Goal: Find specific page/section: Find specific page/section

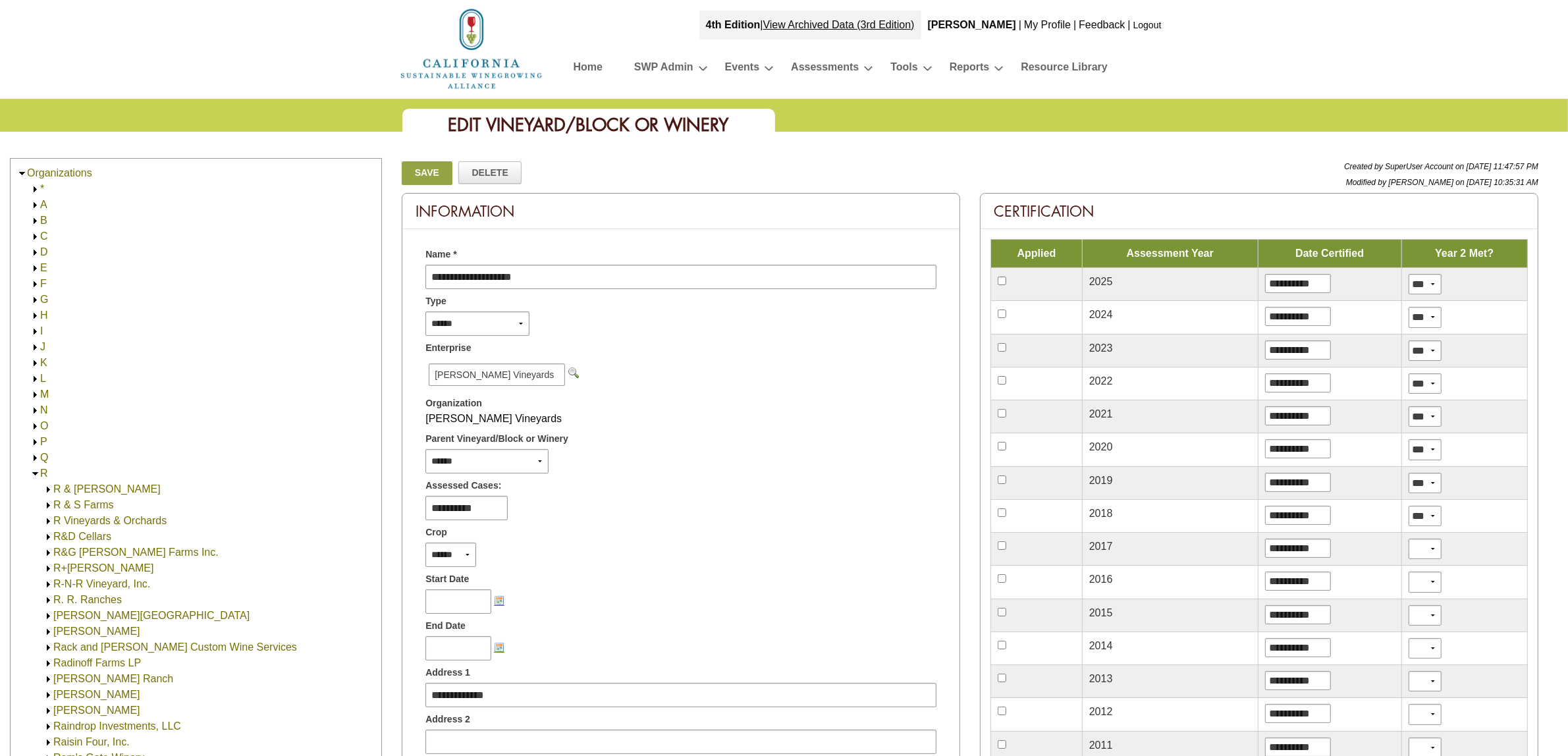
scroll to position [2238, 0]
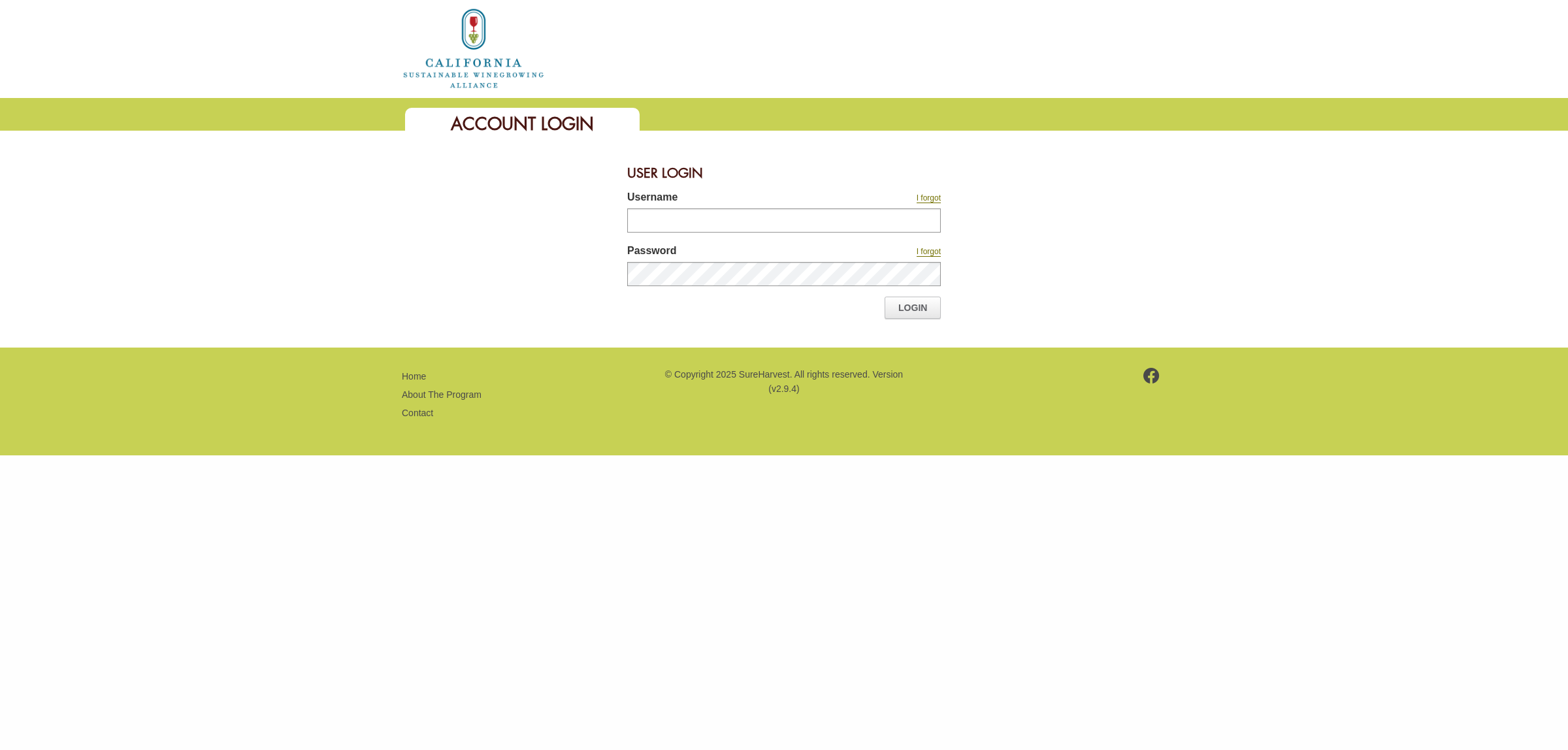
type input "*******"
click at [912, 300] on link "Login" at bounding box center [913, 308] width 56 height 22
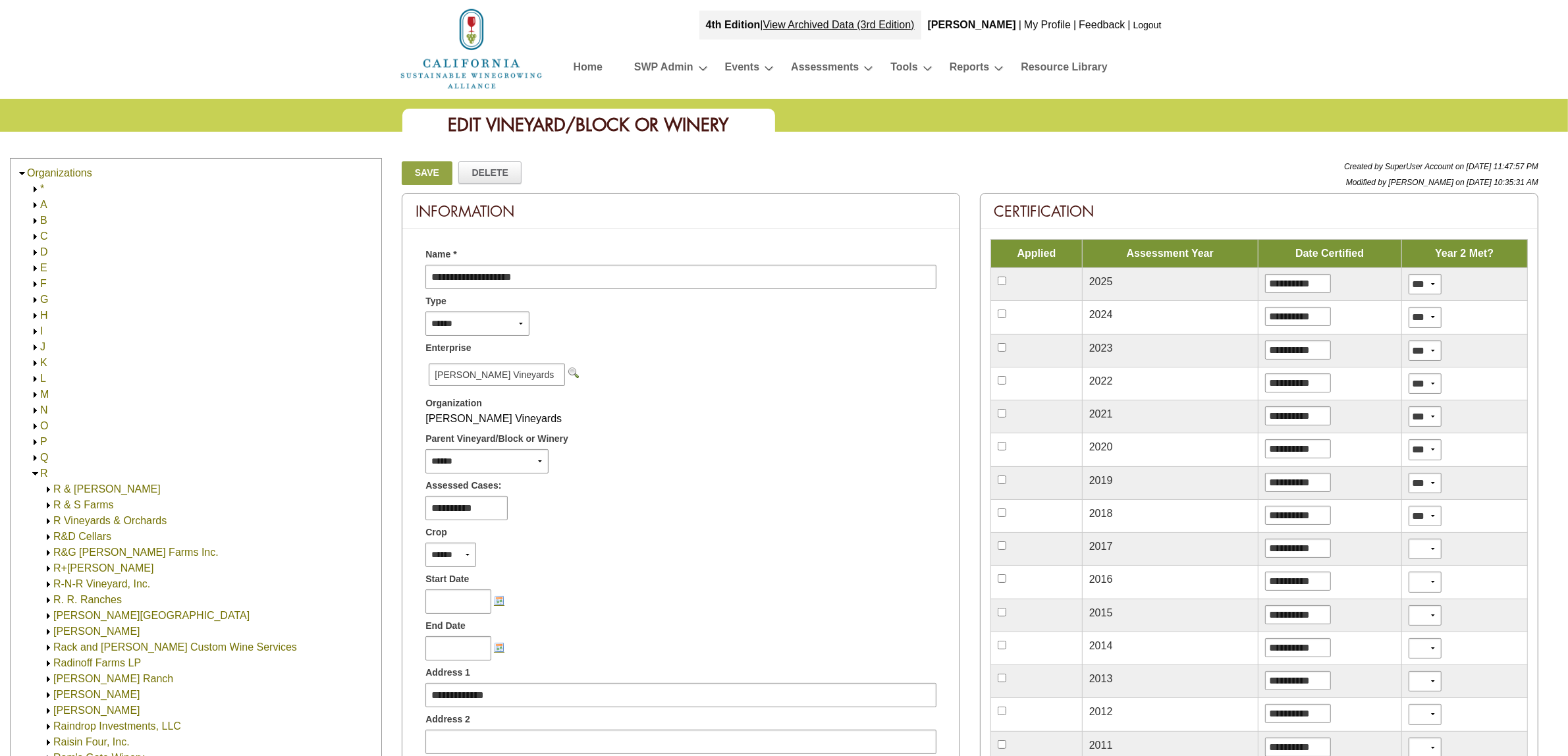
click at [34, 239] on img at bounding box center [35, 236] width 10 height 10
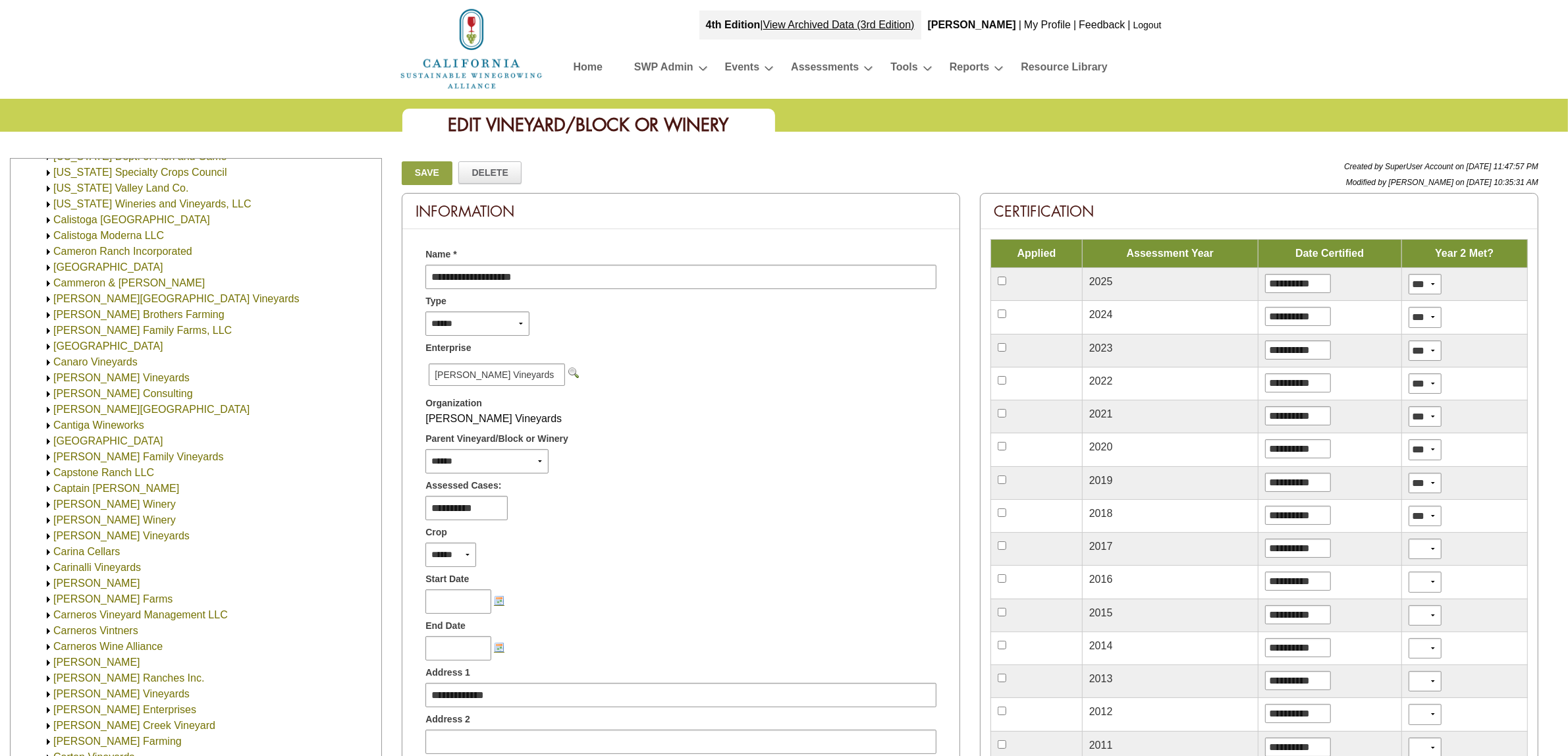
scroll to position [329, 0]
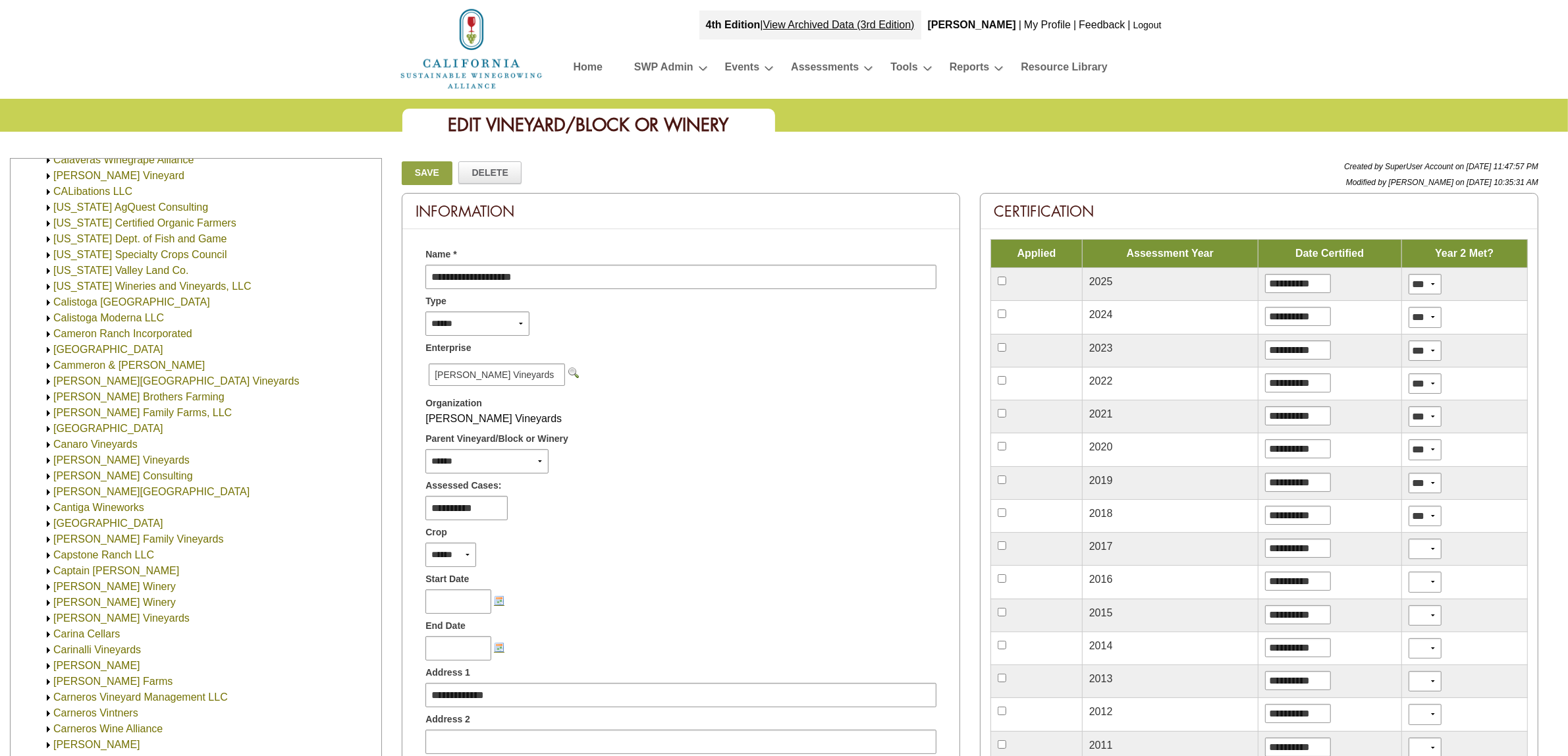
click at [48, 395] on img at bounding box center [48, 397] width 10 height 10
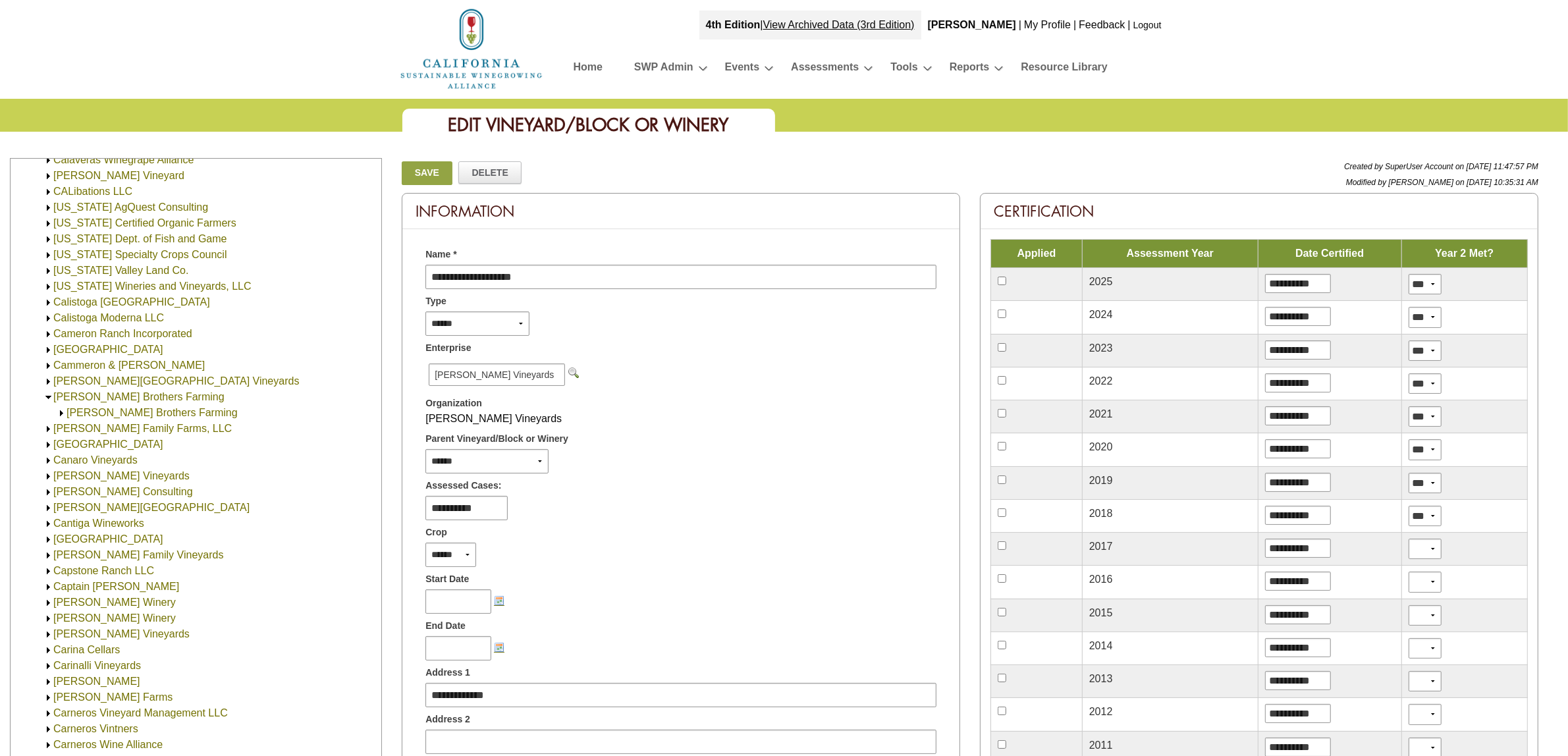
click at [84, 409] on link "[PERSON_NAME] Brothers Farming" at bounding box center [151, 413] width 171 height 11
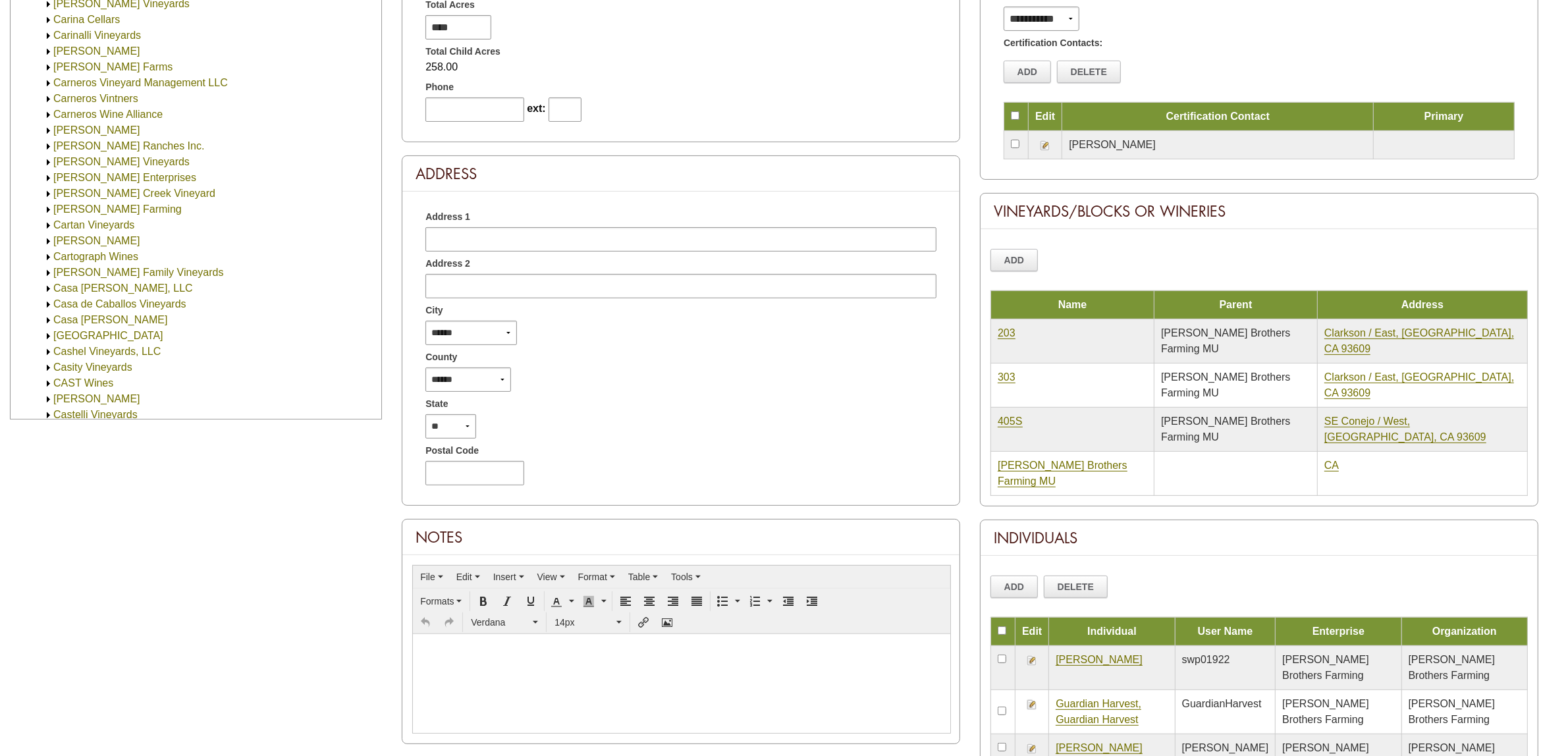
scroll to position [494, 0]
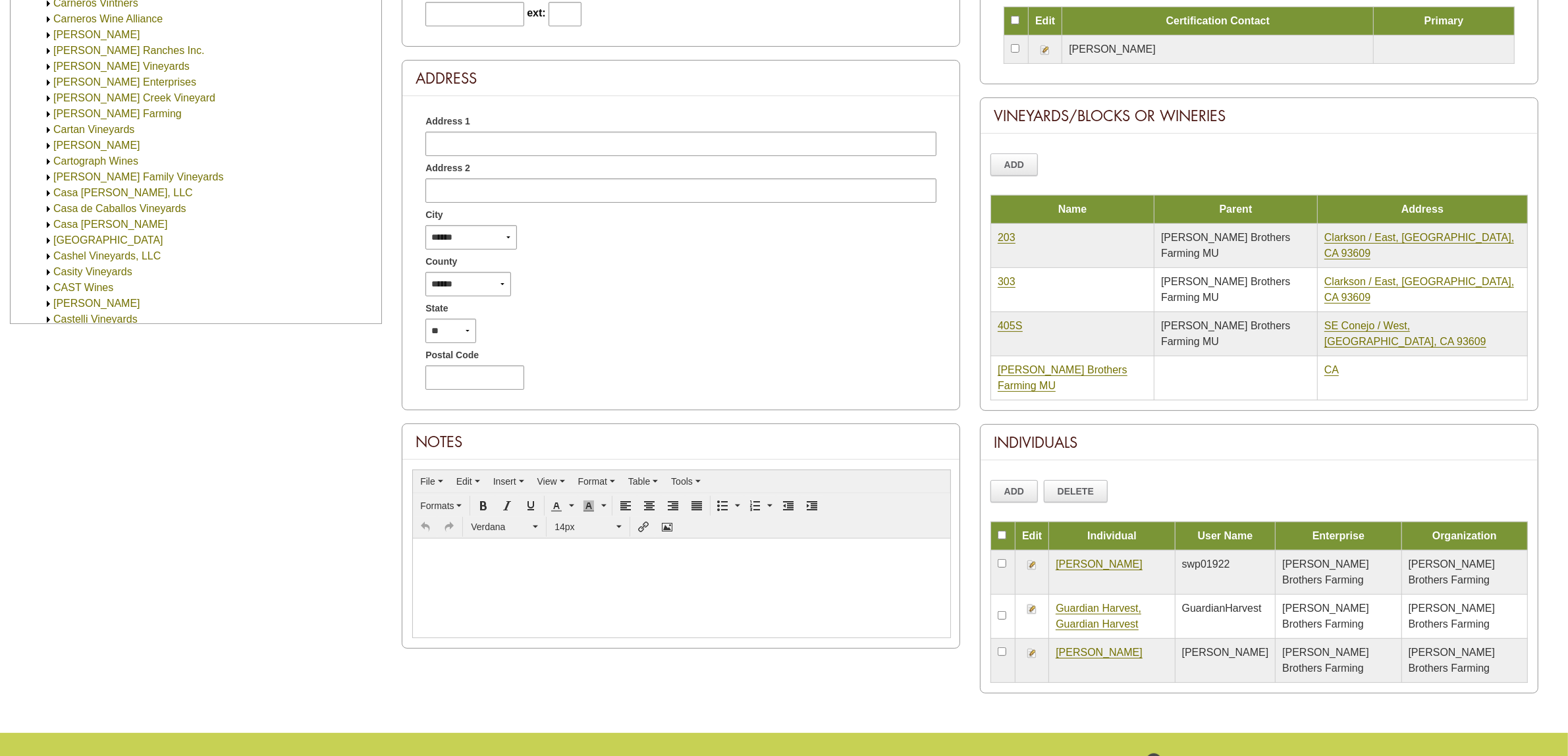
click at [1073, 647] on link "Weaver, Rob" at bounding box center [1099, 653] width 87 height 12
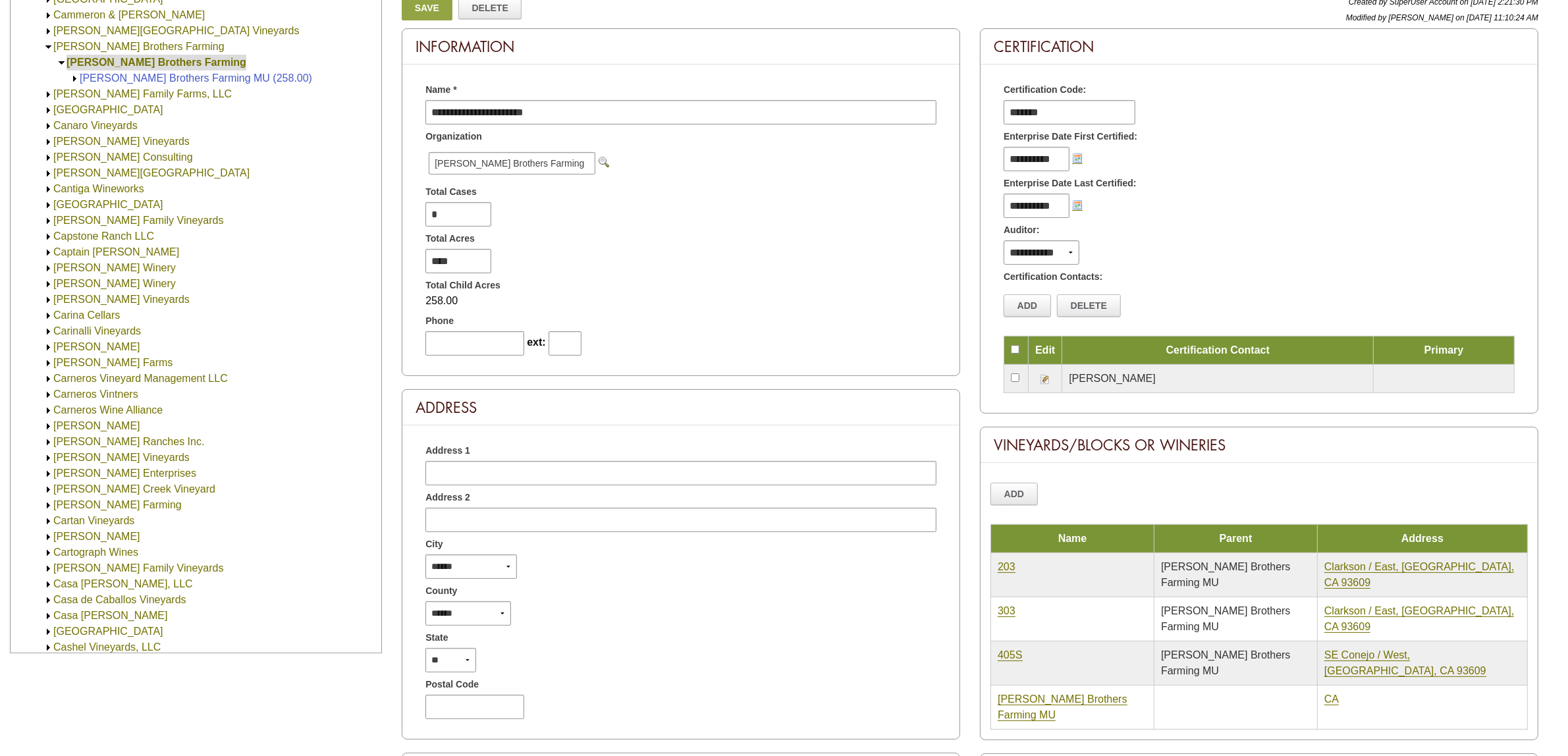
scroll to position [412, 0]
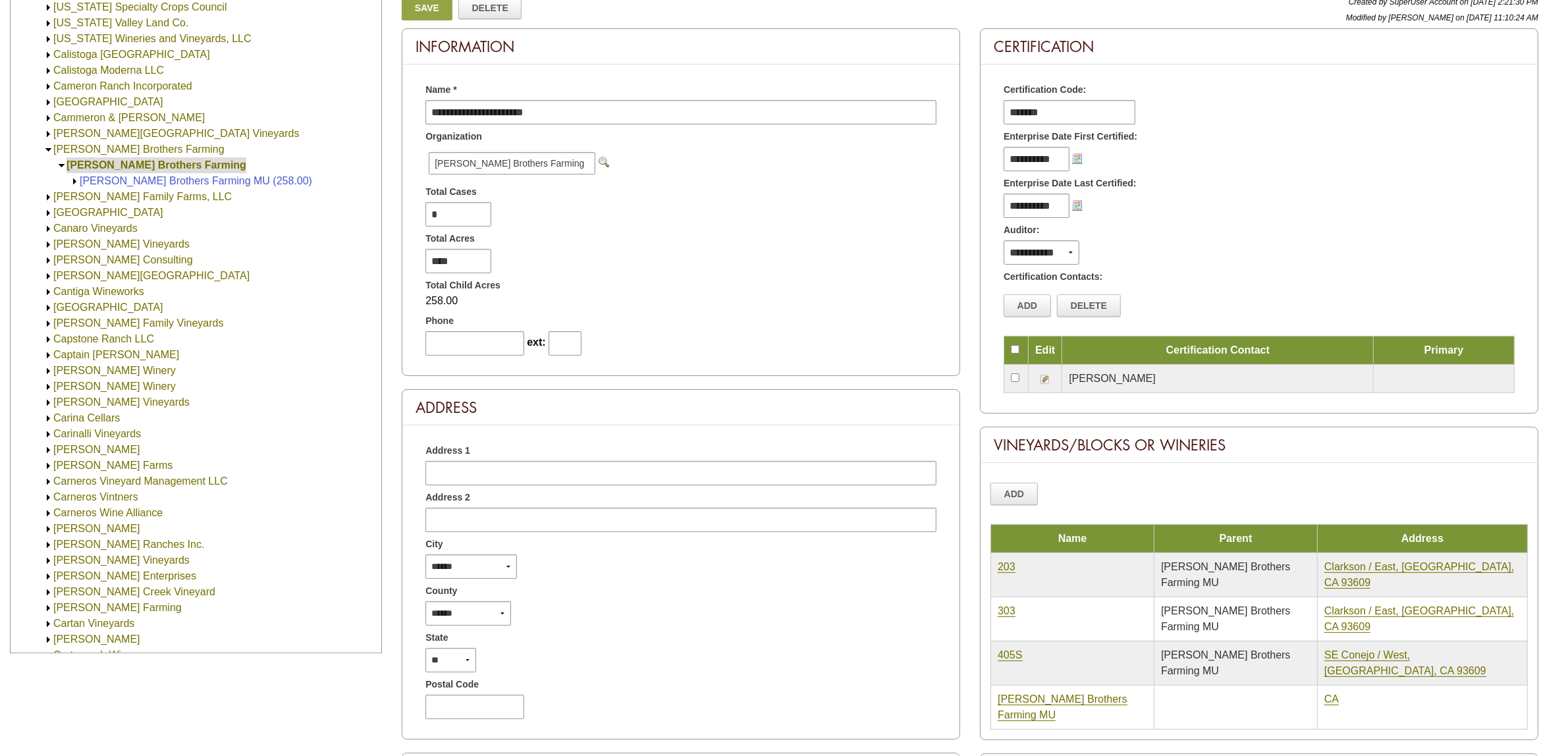
click at [74, 178] on img at bounding box center [74, 181] width 10 height 10
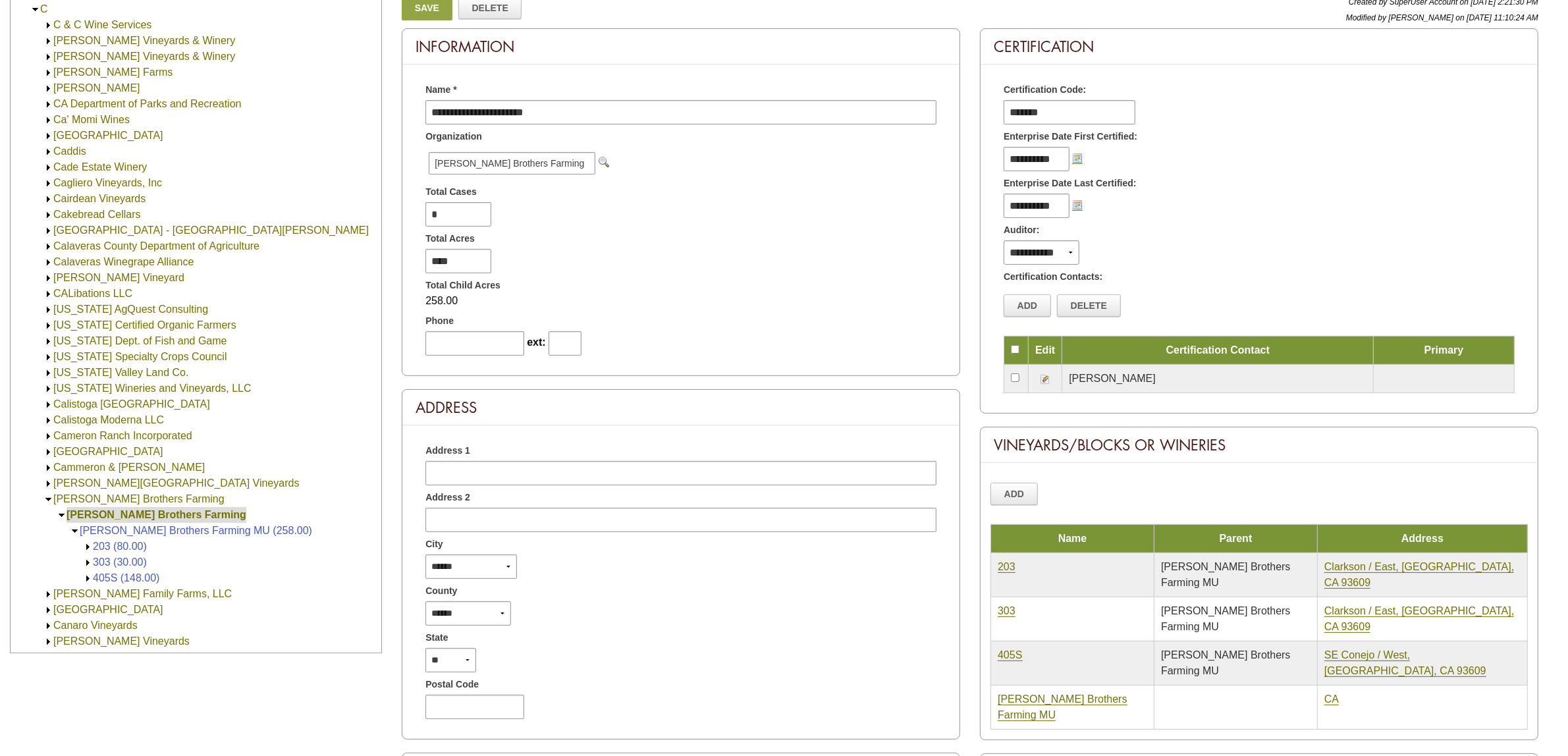
scroll to position [0, 0]
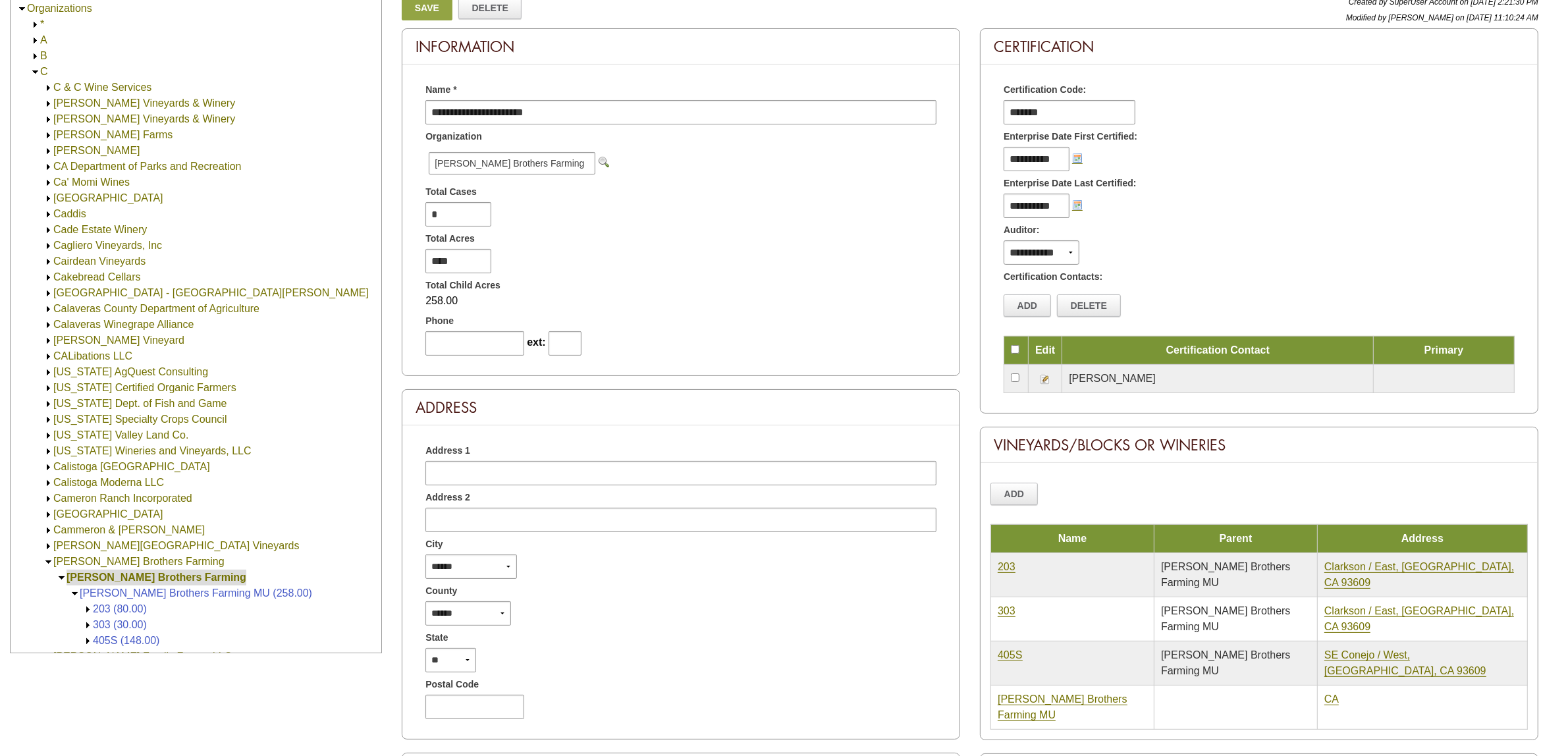
click at [35, 72] on img at bounding box center [35, 72] width 10 height 10
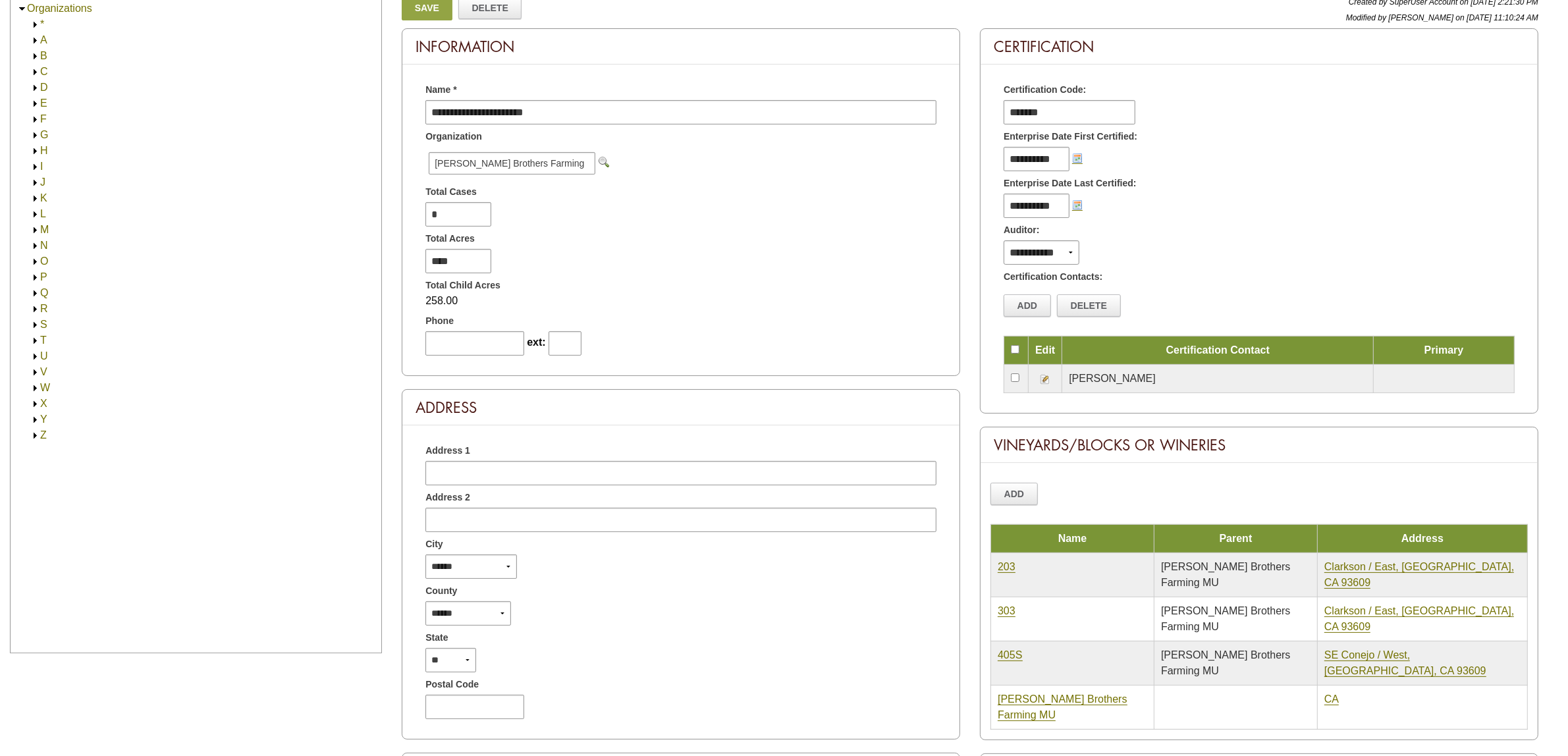
click at [33, 87] on img at bounding box center [35, 88] width 10 height 10
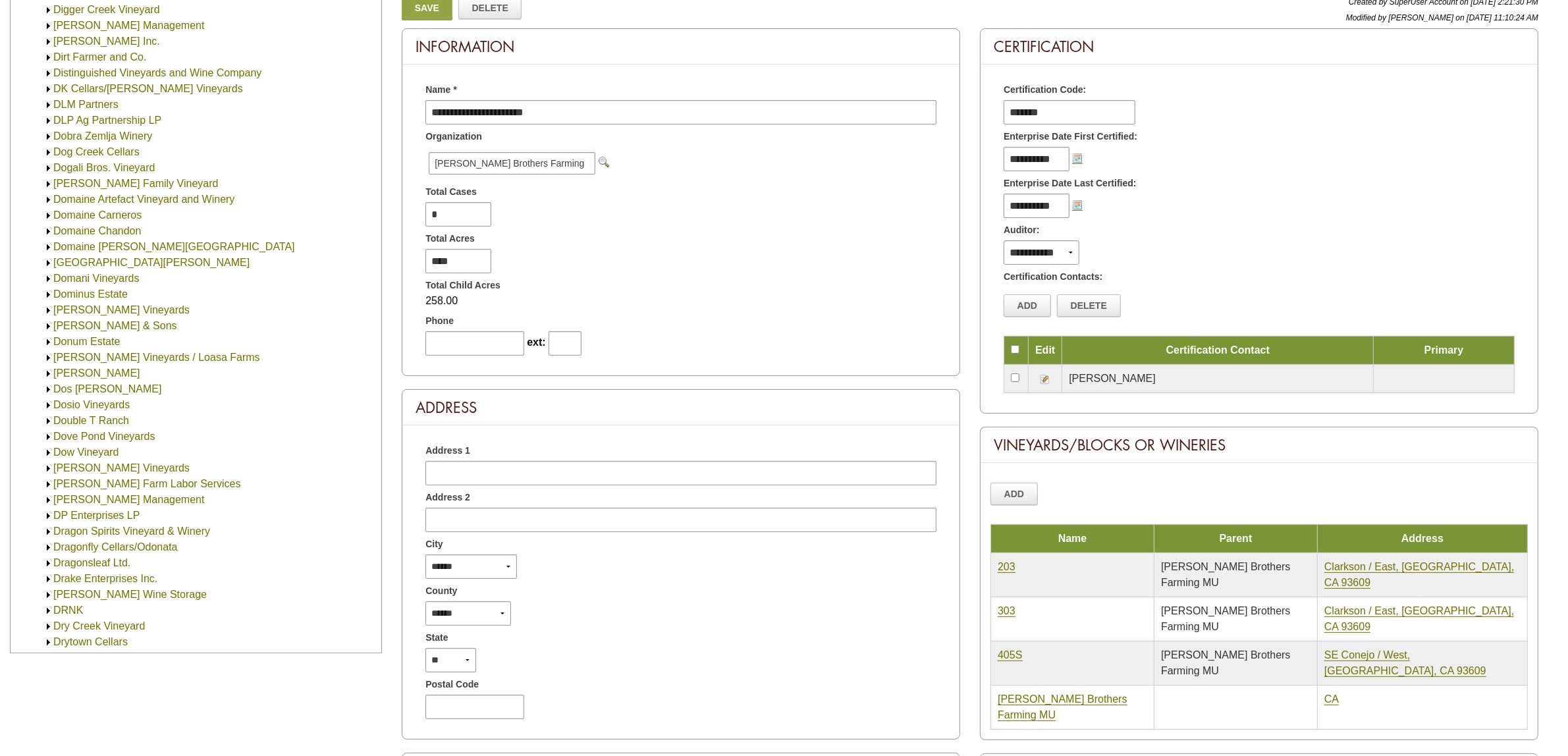
scroll to position [1317, 0]
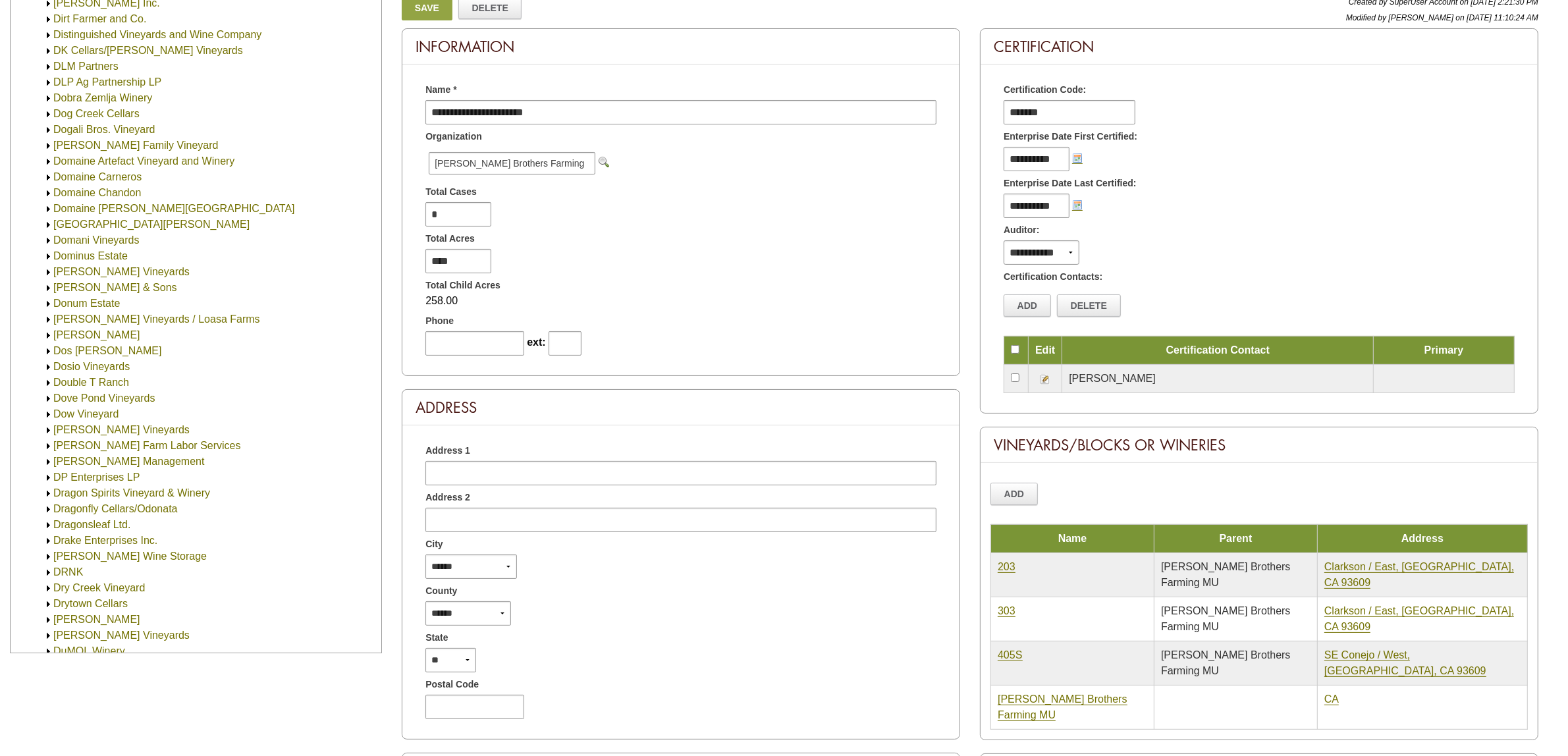
click at [47, 445] on img at bounding box center [48, 446] width 10 height 10
click at [59, 463] on img at bounding box center [61, 462] width 10 height 10
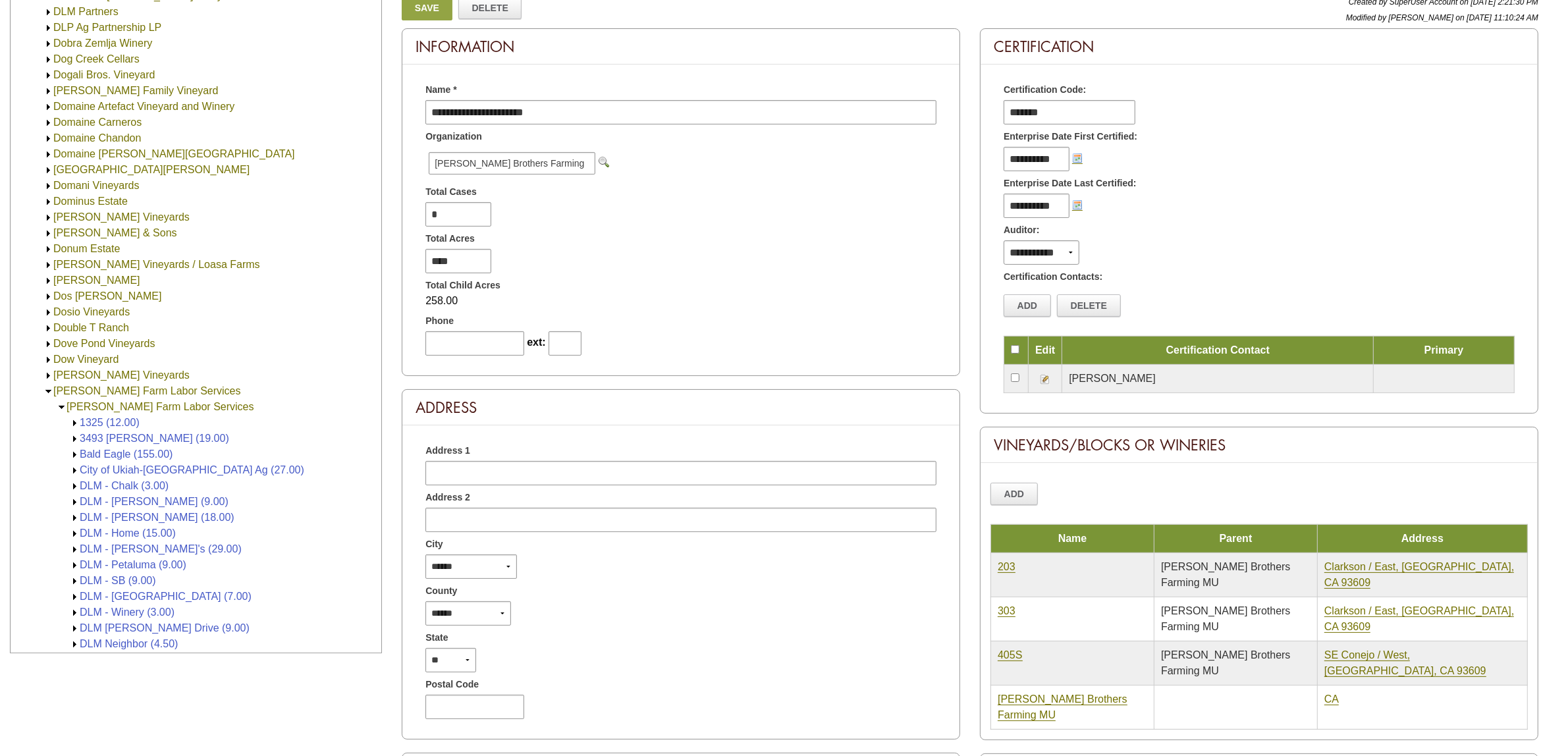
scroll to position [1400, 0]
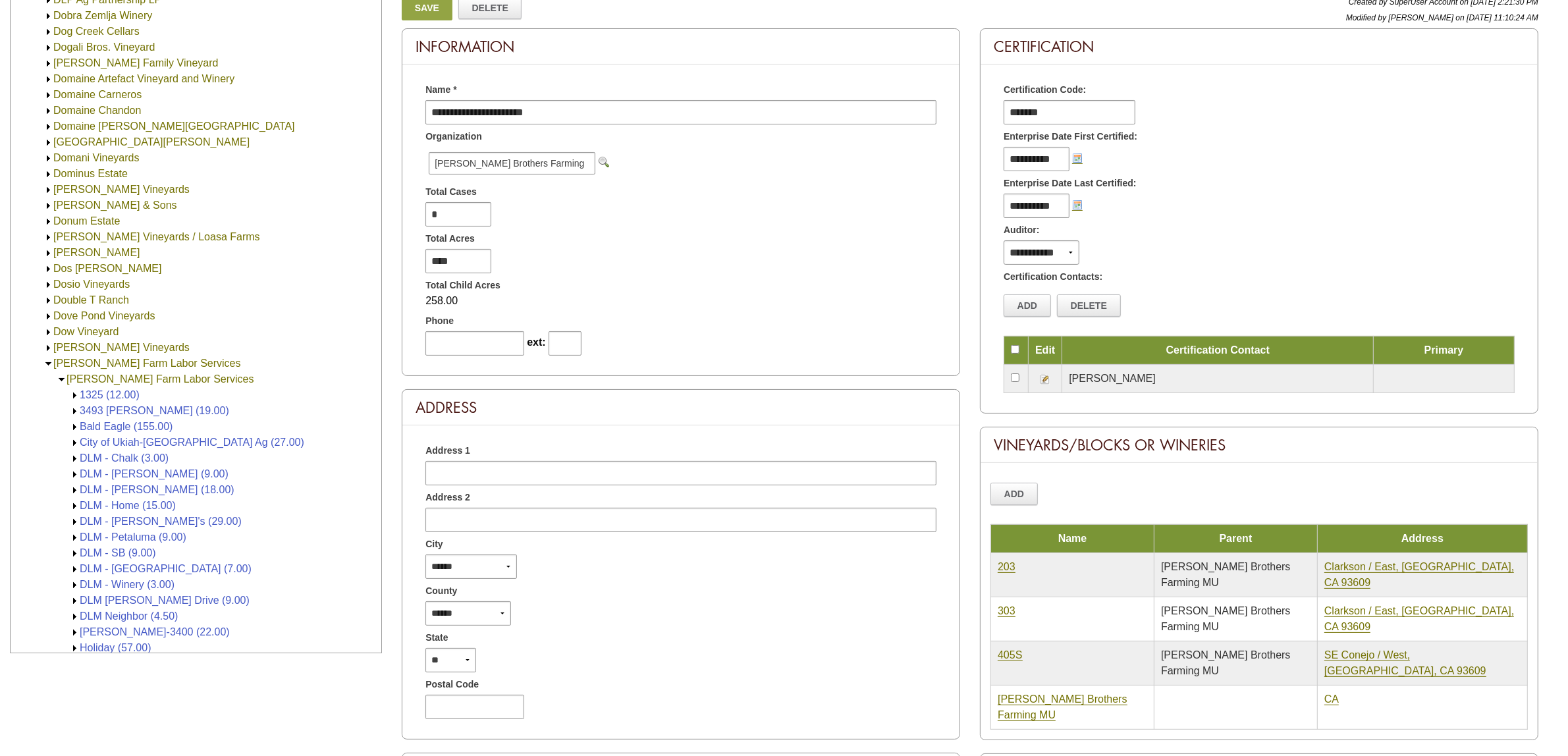
click at [162, 364] on link "Downey Farm Labor Services" at bounding box center [147, 363] width 188 height 11
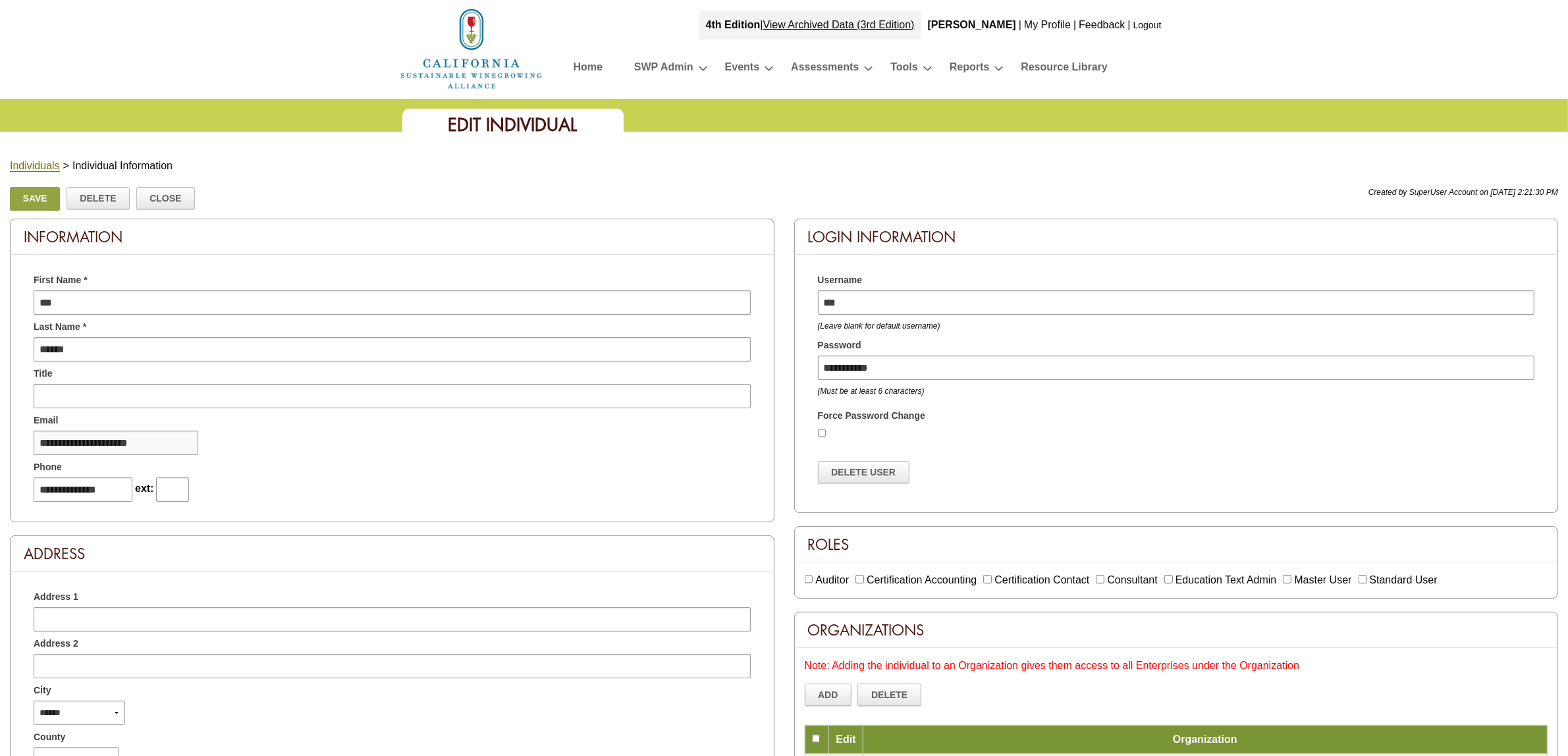
drag, startPoint x: 185, startPoint y: 435, endPoint x: -370, endPoint y: 363, distance: 559.7
click at [0, 363] on html "Welcome to: Sustainable Winegrowing Program 4th Edition View Archived Data (3rd…" at bounding box center [784, 747] width 1568 height 1495
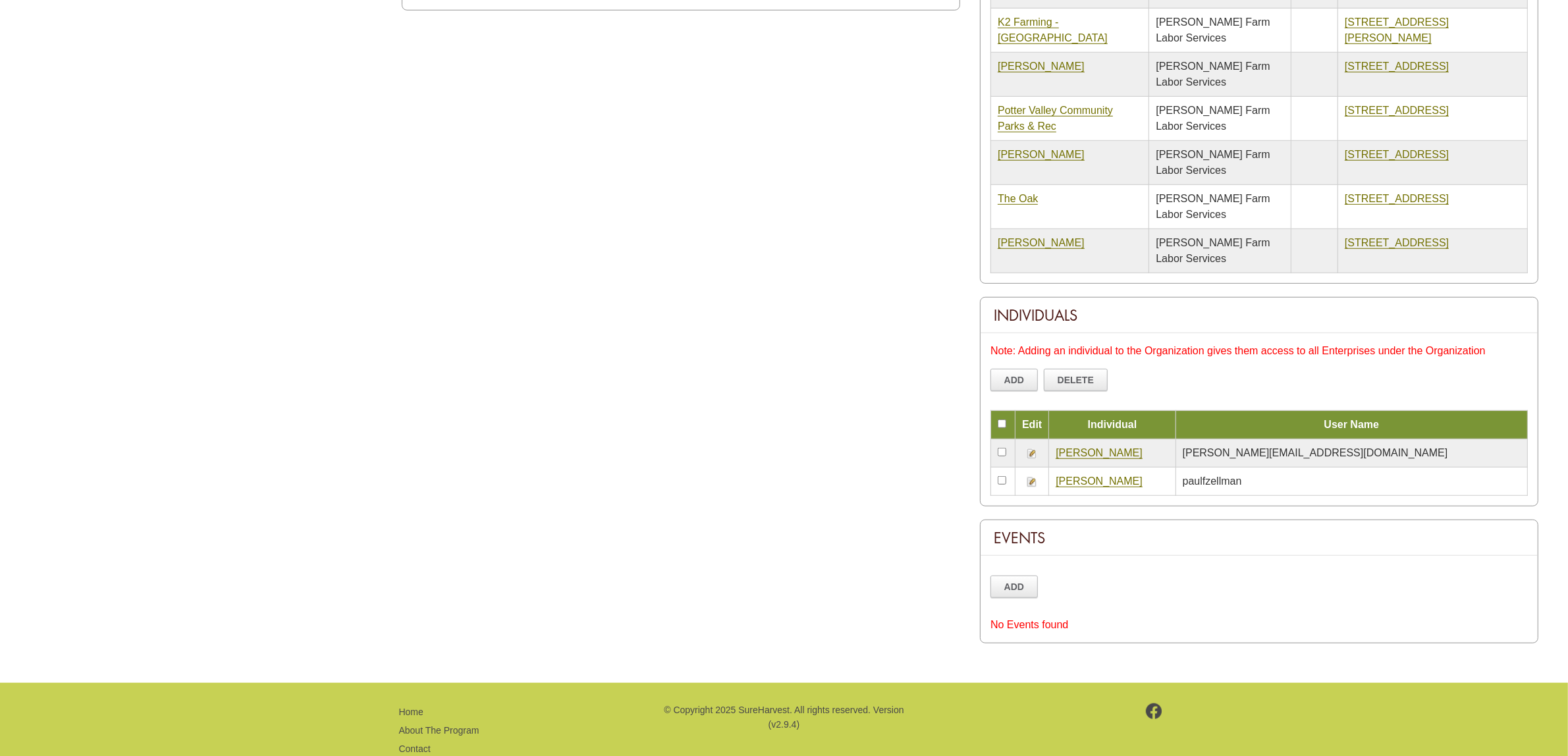
scroll to position [1279, 0]
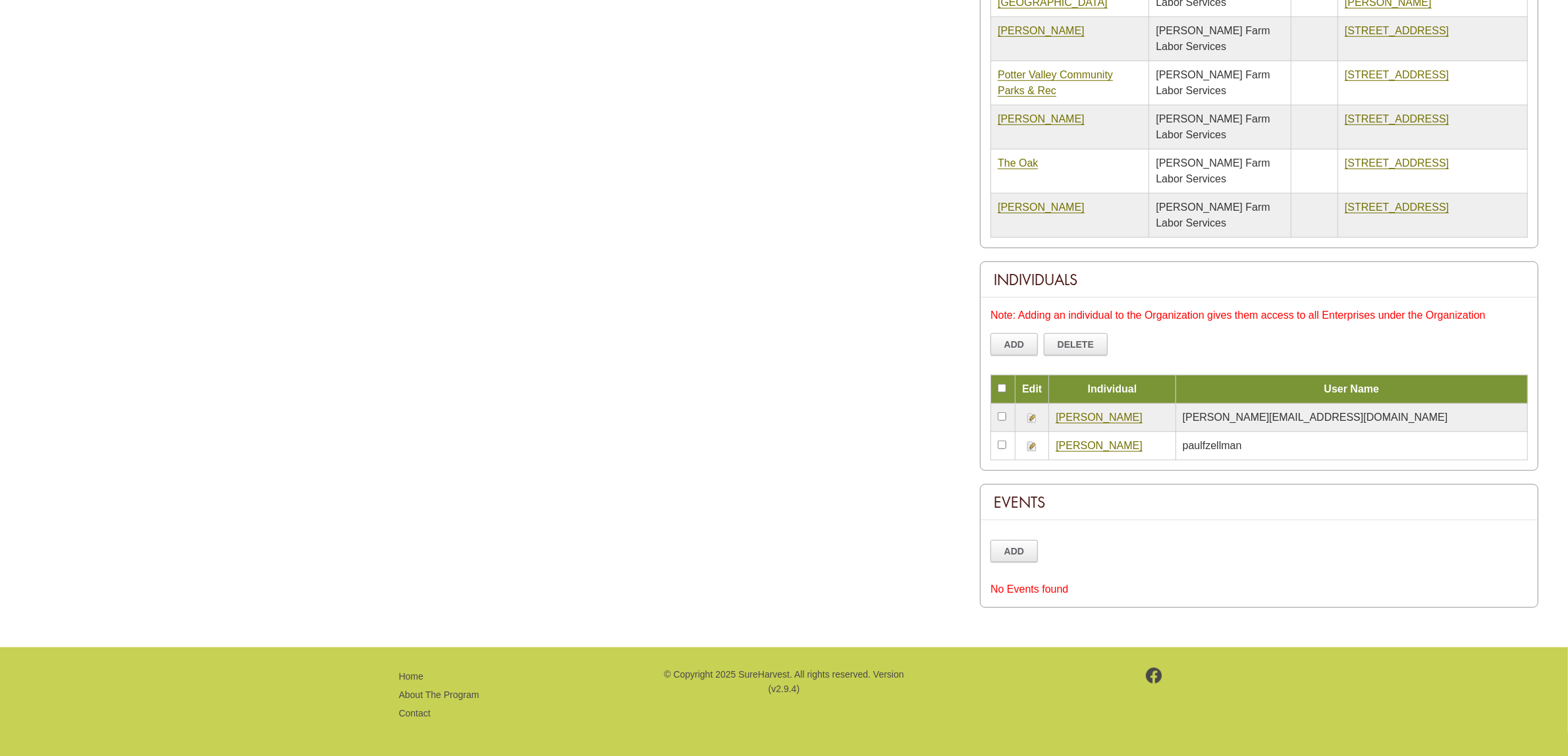
click at [1090, 419] on link "Koball, David" at bounding box center [1099, 418] width 87 height 12
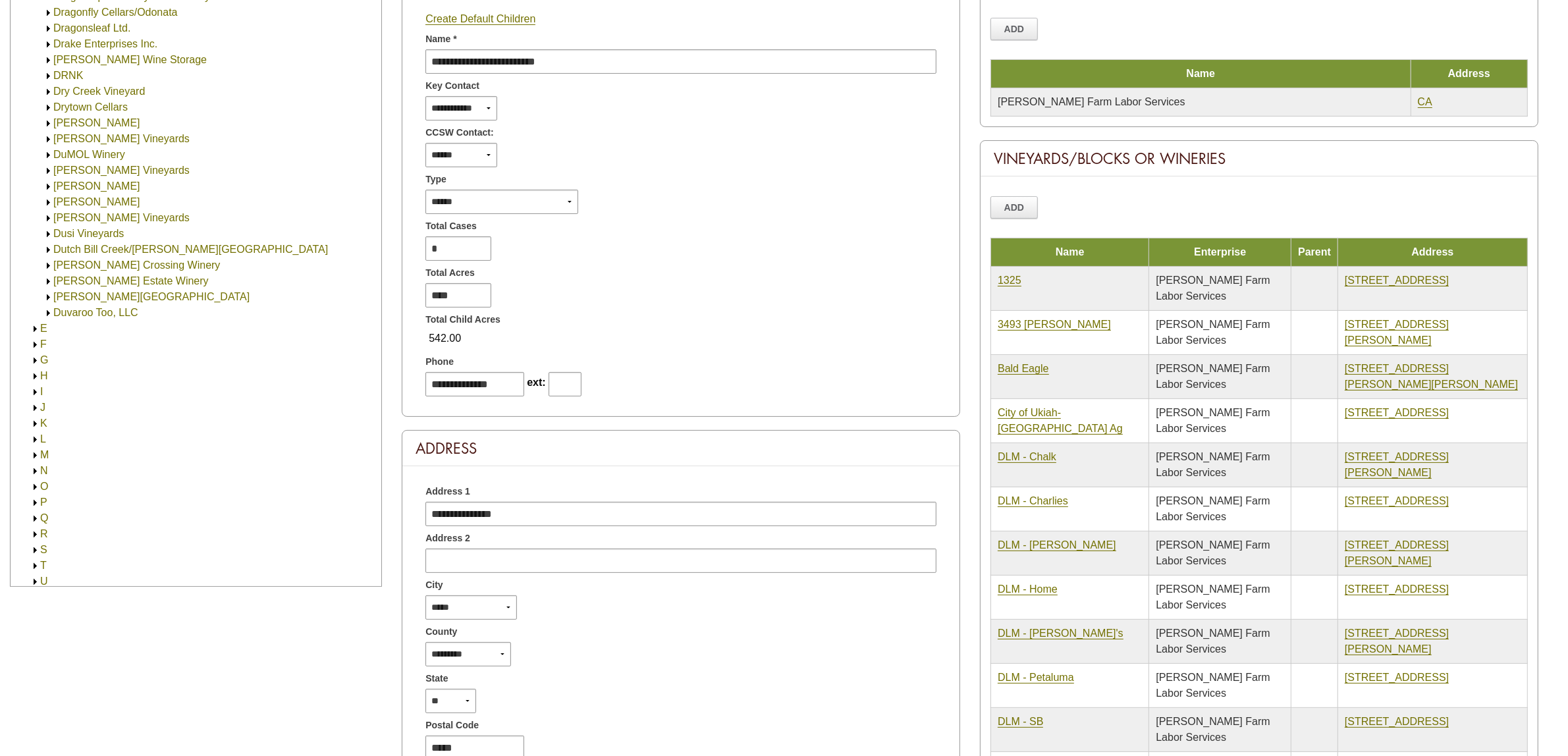
scroll to position [0, 0]
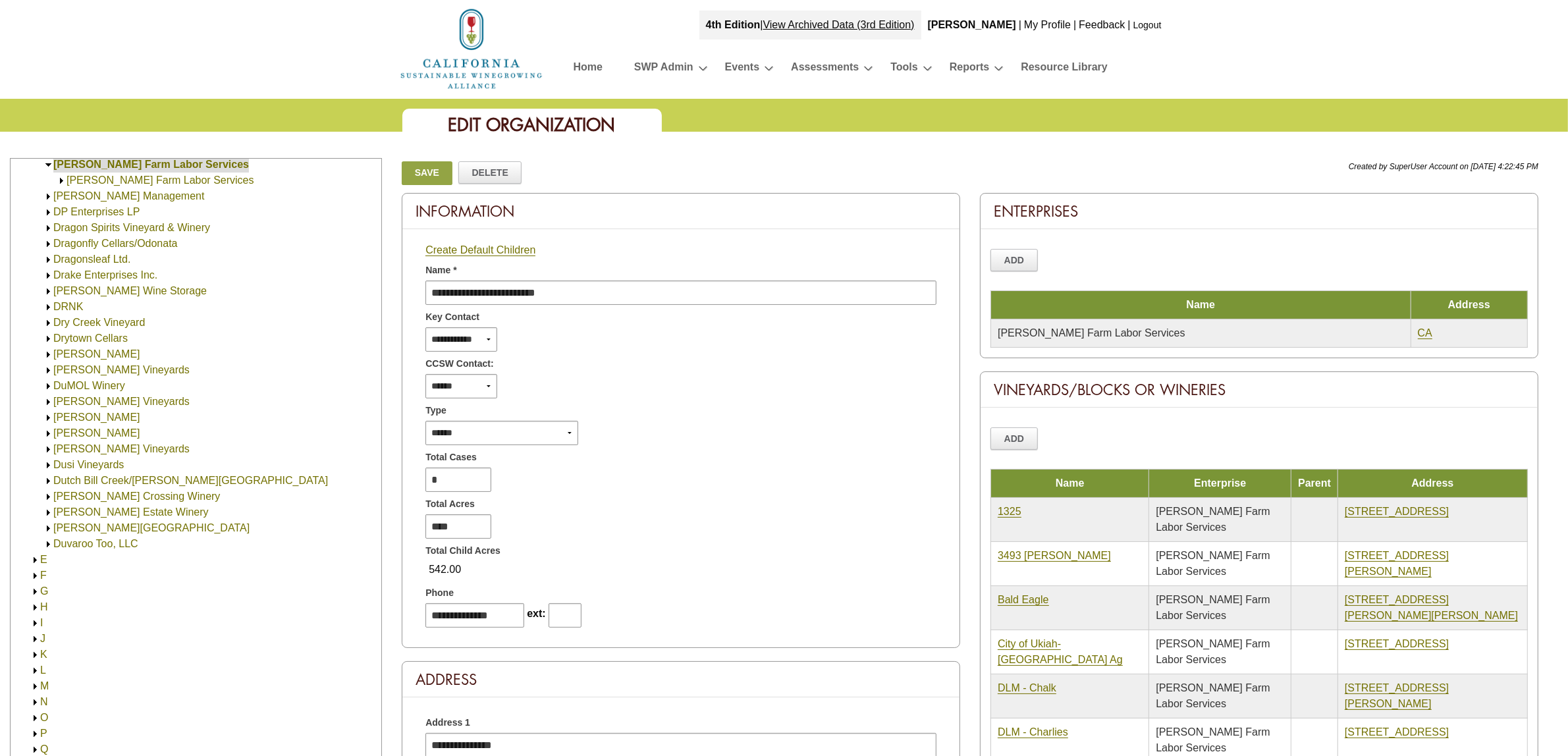
click at [61, 178] on img at bounding box center [61, 180] width 10 height 10
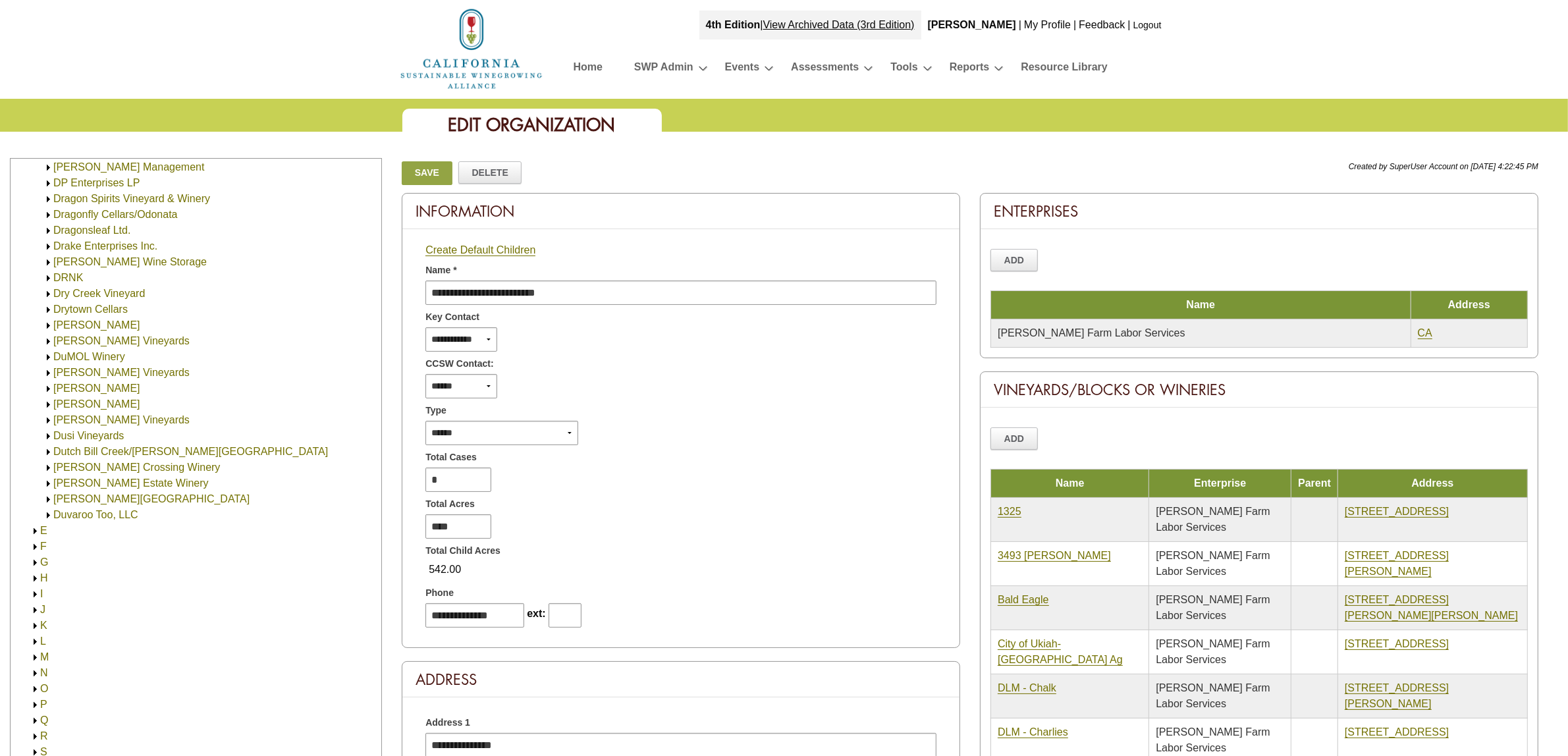
scroll to position [2127, 0]
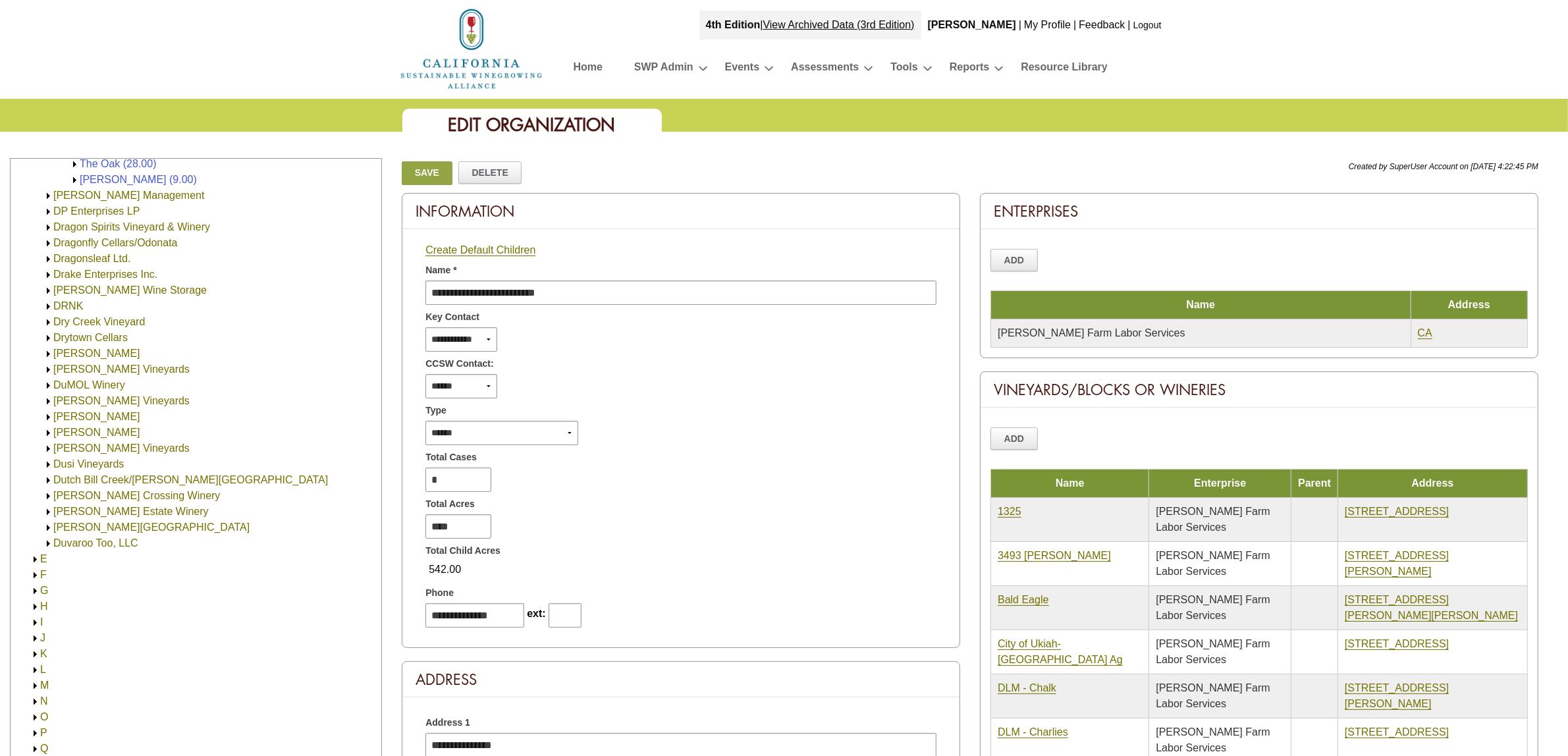
click at [47, 288] on img at bounding box center [48, 291] width 10 height 10
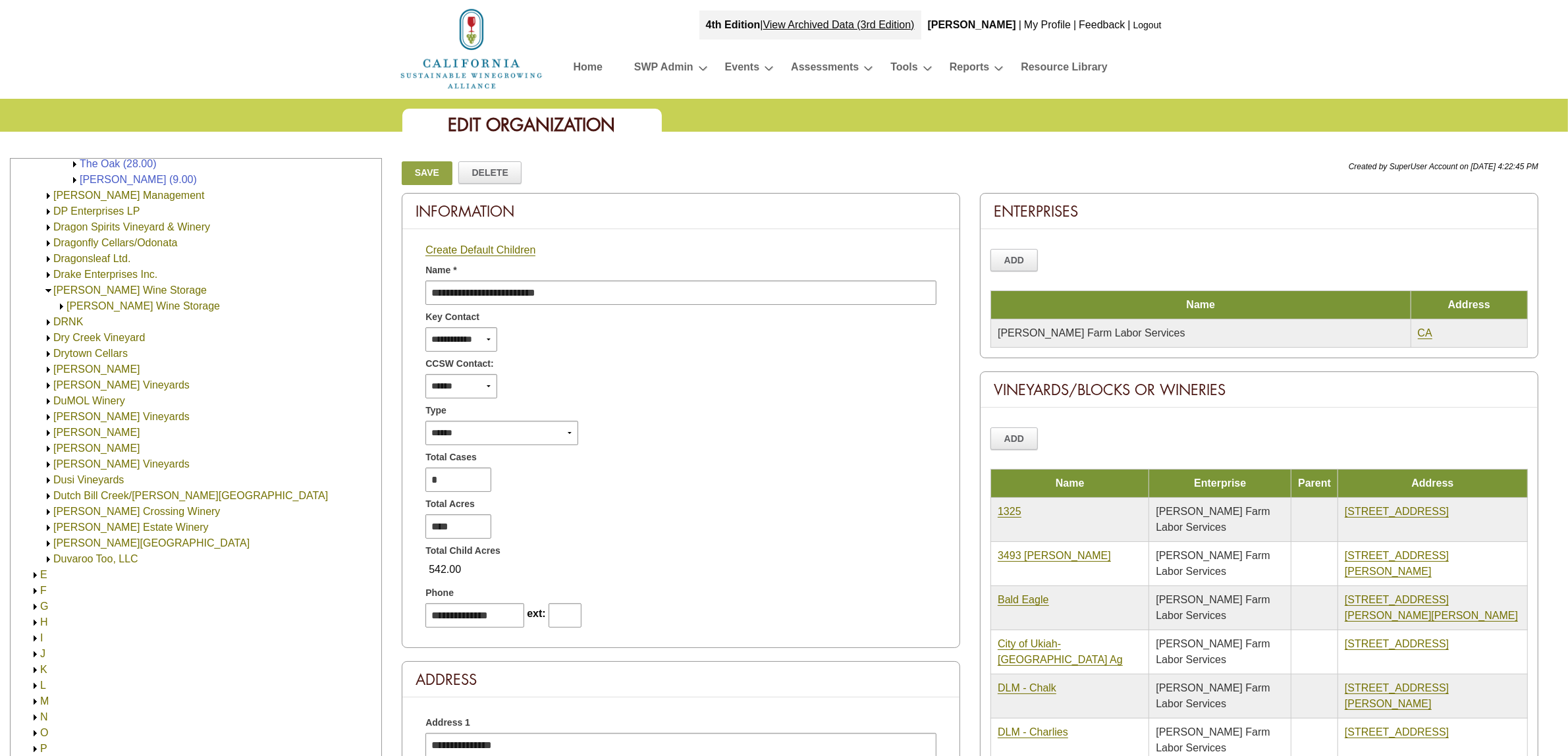
click at [103, 302] on link "[PERSON_NAME] Wine Storage" at bounding box center [143, 306] width 153 height 11
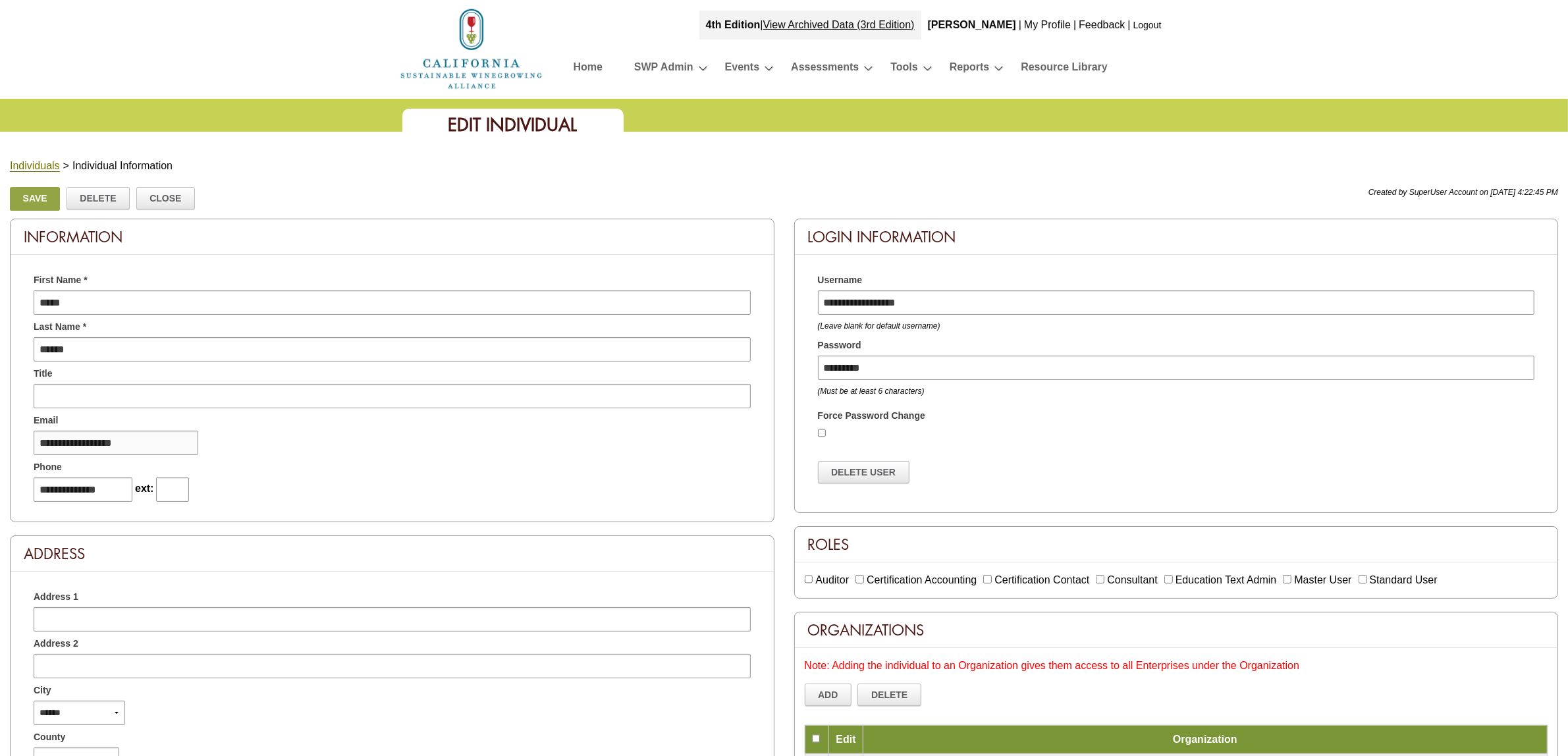
drag, startPoint x: 163, startPoint y: 447, endPoint x: -134, endPoint y: 430, distance: 297.5
click at [0, 430] on html "Welcome to: Sustainable Winegrowing Program 4th Edition View Archived Data (3rd…" at bounding box center [784, 747] width 1568 height 1495
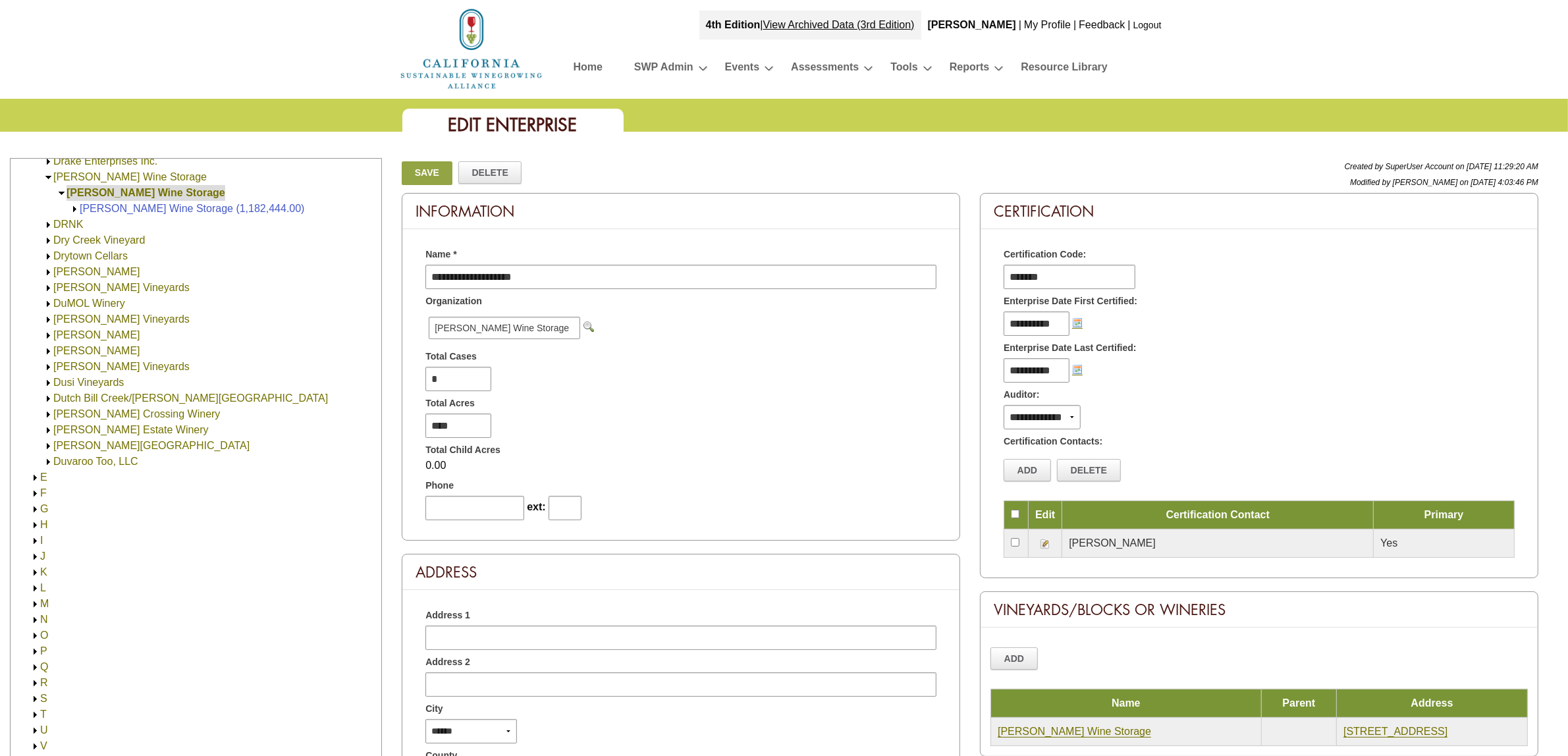
click at [71, 205] on img at bounding box center [74, 209] width 10 height 10
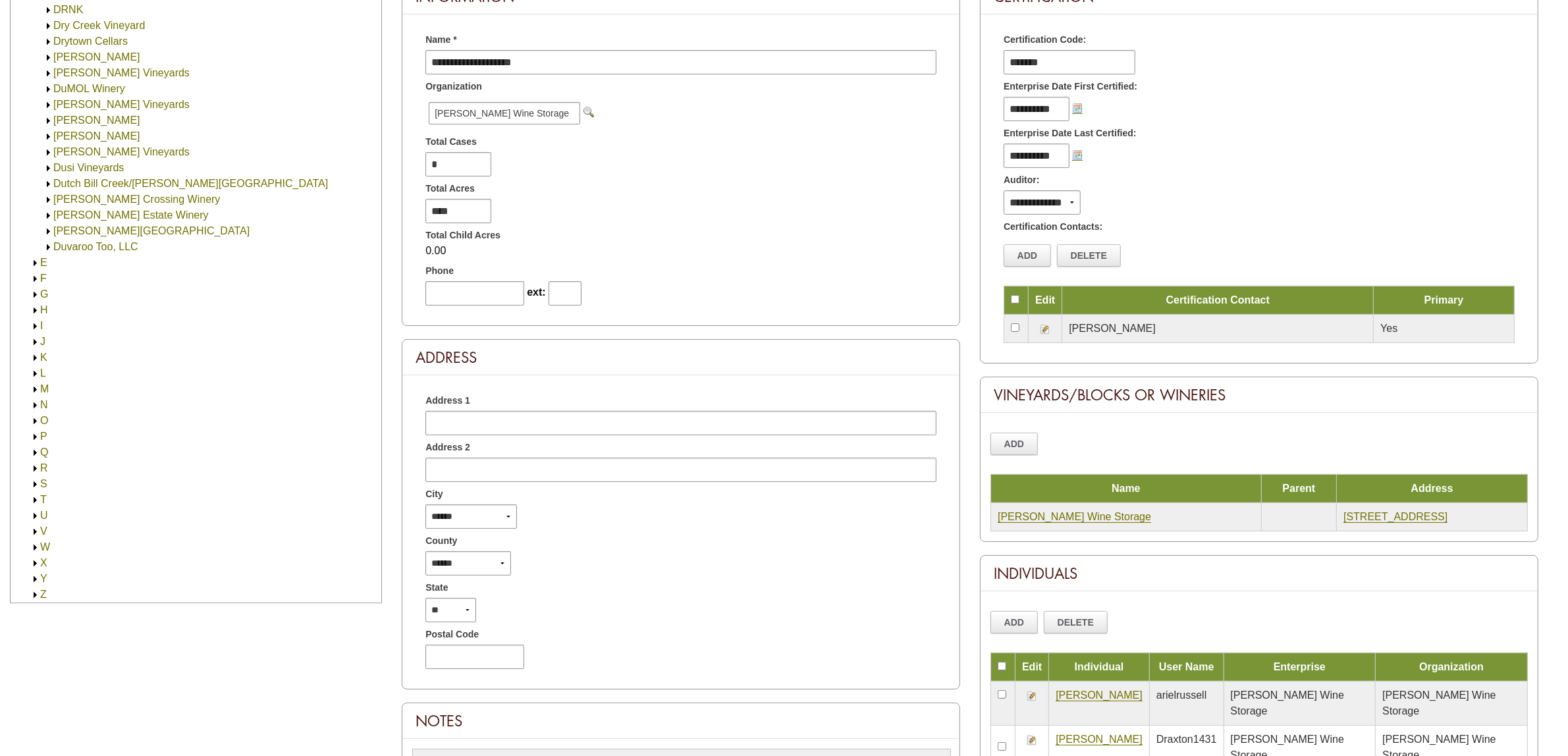
scroll to position [329, 0]
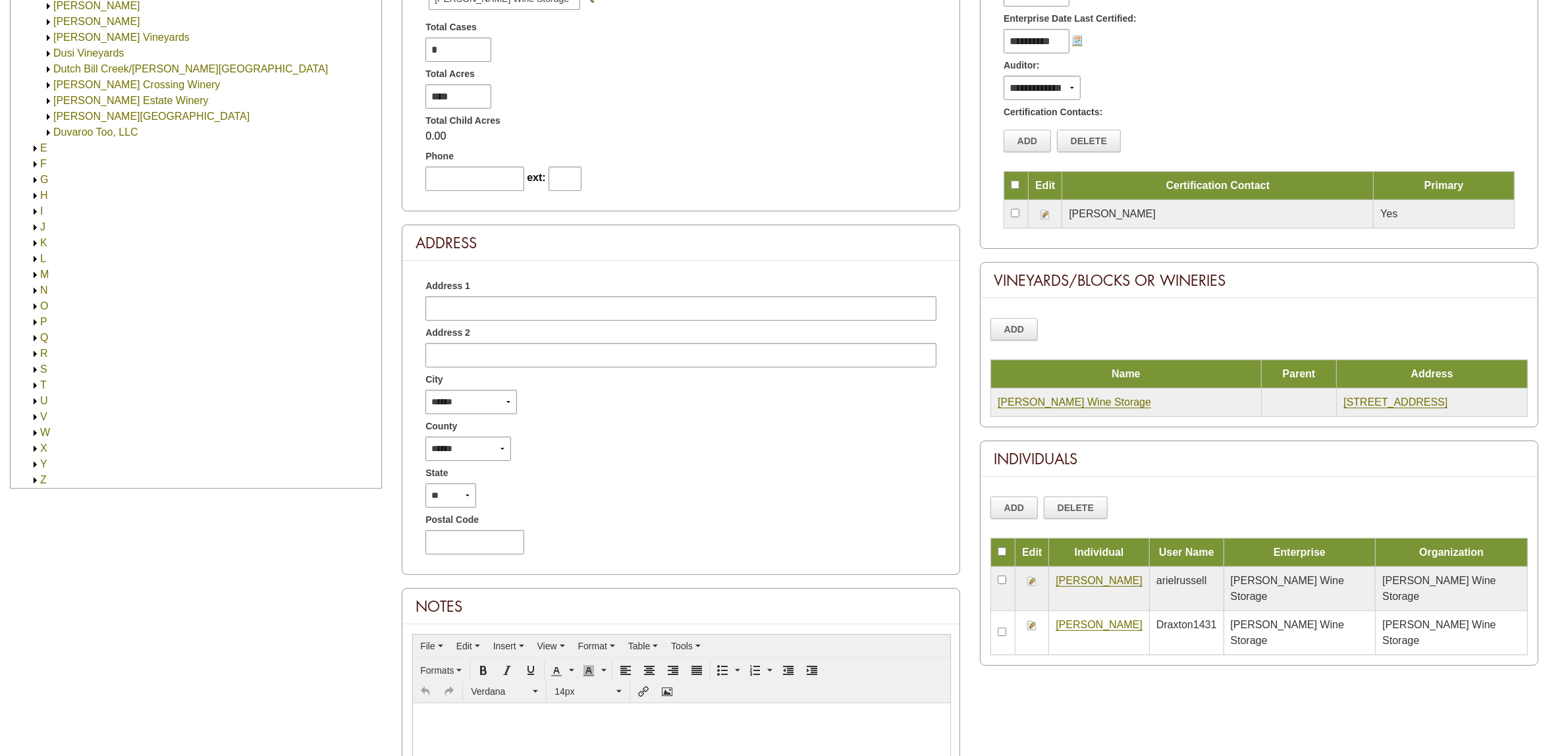
click at [1105, 619] on link "[PERSON_NAME]" at bounding box center [1099, 625] width 87 height 12
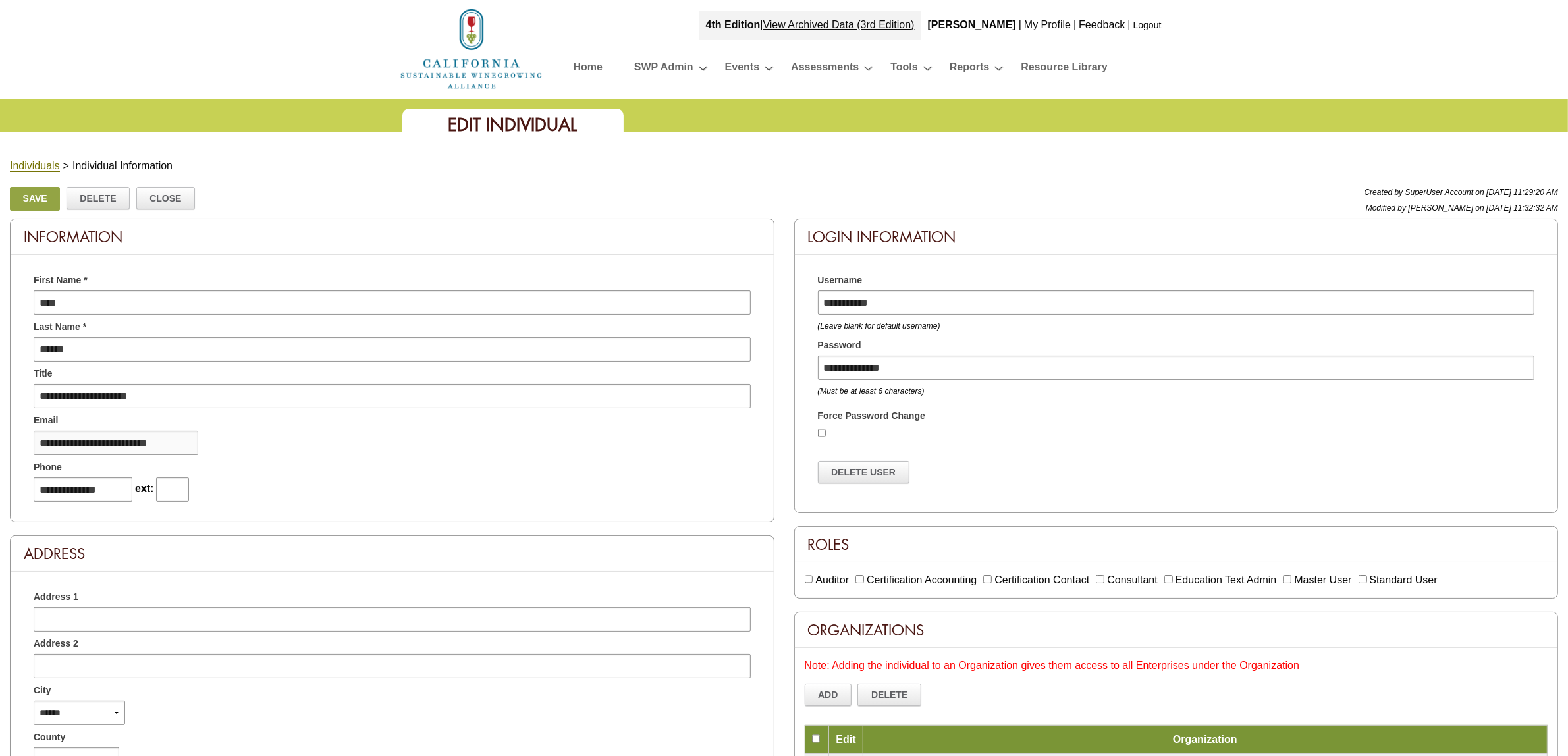
drag, startPoint x: 192, startPoint y: 440, endPoint x: 7, endPoint y: 432, distance: 185.2
